Goal: Information Seeking & Learning: Learn about a topic

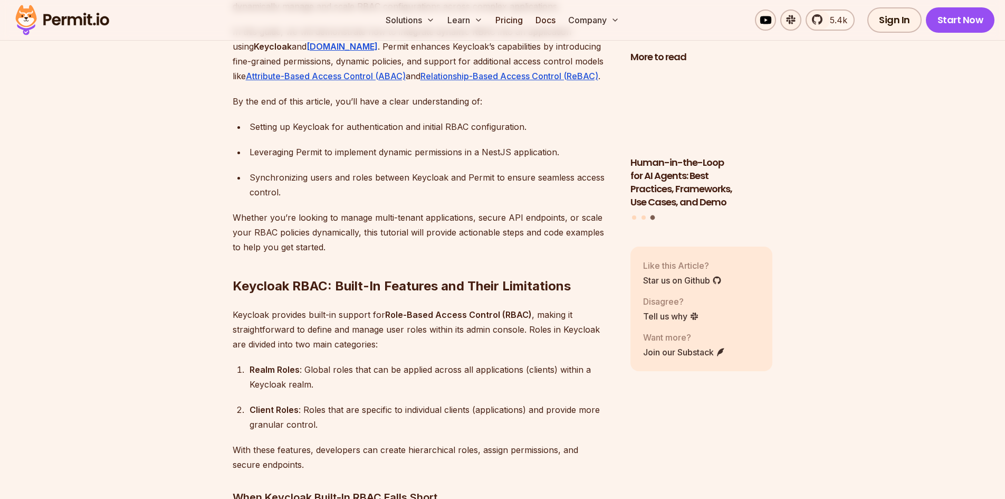
scroll to position [950, 0]
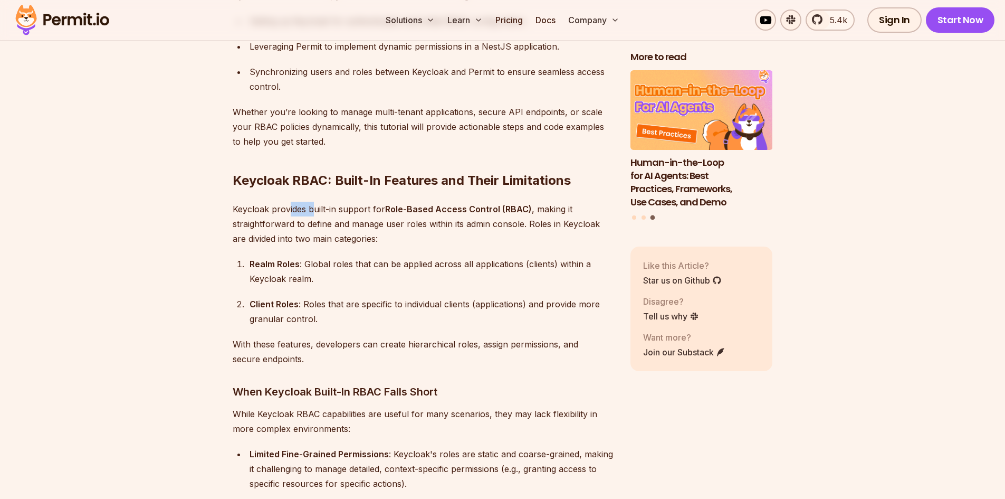
drag, startPoint x: 301, startPoint y: 195, endPoint x: 312, endPoint y: 195, distance: 10.6
click at [312, 202] on p "Keycloak provides built-in support for Role-Based Access Control (RBAC) , makin…" at bounding box center [423, 224] width 381 height 44
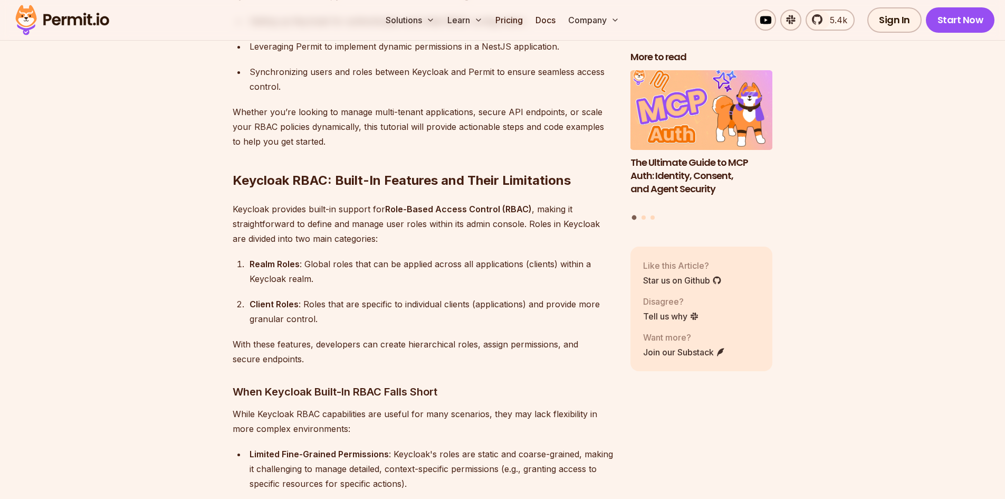
drag, startPoint x: 252, startPoint y: 250, endPoint x: 313, endPoint y: 240, distance: 62.0
click at [306, 256] on div "Realm Roles : Global roles that can be applied across all applications (clients…" at bounding box center [432, 271] width 364 height 30
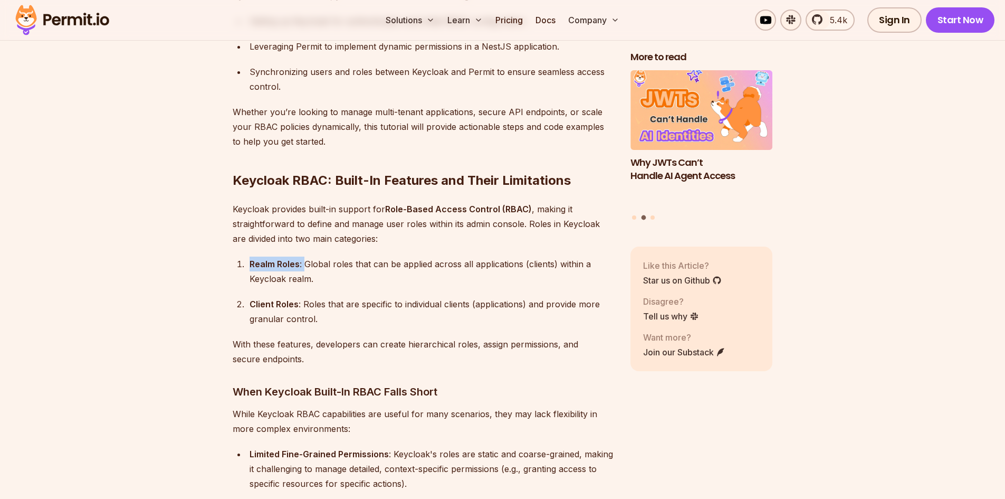
drag, startPoint x: 247, startPoint y: 247, endPoint x: 304, endPoint y: 251, distance: 56.6
click at [304, 256] on li "Realm Roles : Global roles that can be applied across all applications (clients…" at bounding box center [429, 271] width 367 height 30
click at [300, 260] on div "Realm Roles : Global roles that can be applied across all applications (clients…" at bounding box center [432, 271] width 364 height 30
drag, startPoint x: 245, startPoint y: 252, endPoint x: 291, endPoint y: 255, distance: 46.6
click at [291, 256] on li "Realm Roles : Global roles that can be applied across all applications (clients…" at bounding box center [429, 271] width 367 height 30
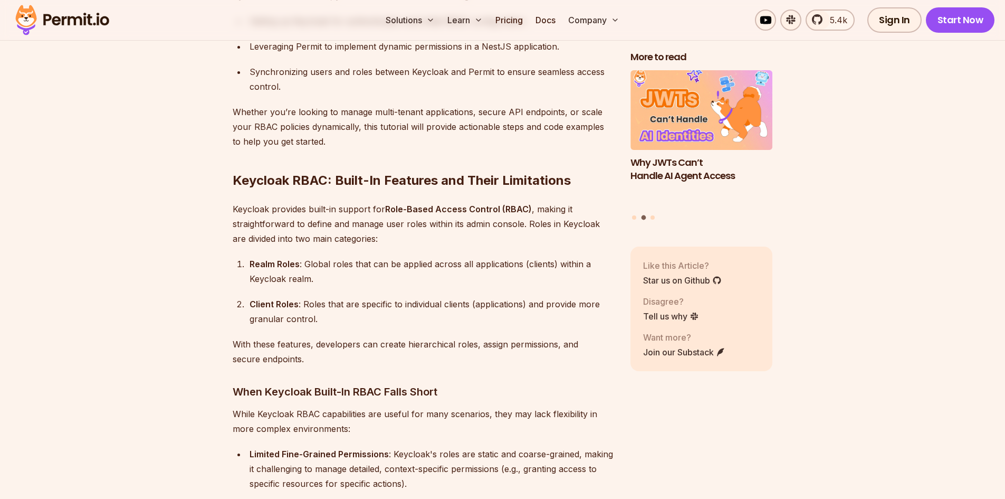
click at [317, 256] on div "Realm Roles : Global roles that can be applied across all applications (clients…" at bounding box center [432, 271] width 364 height 30
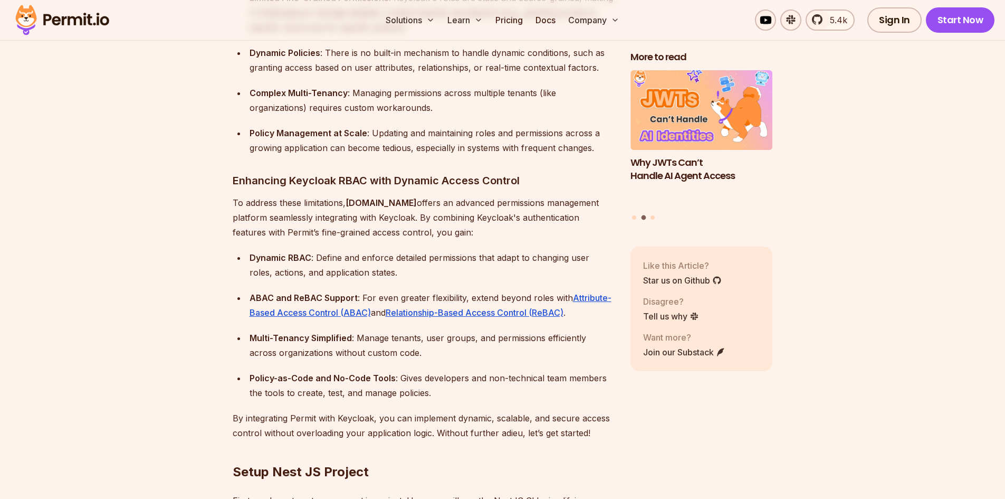
scroll to position [1425, 0]
